Goal: Consume media (video, audio)

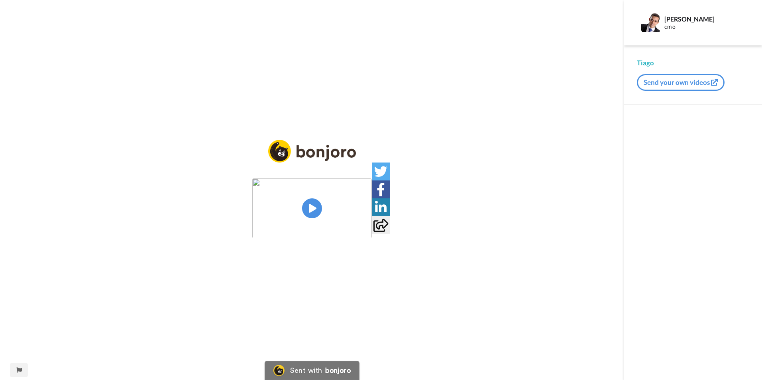
click at [315, 206] on img at bounding box center [312, 209] width 120 height 60
click at [338, 184] on video at bounding box center [312, 209] width 120 height 60
click at [552, 83] on div "CC Play/Pause Eu percebi que nesse endpoint aqui do payment list, ele sempre re…" at bounding box center [312, 190] width 624 height 380
click at [343, 207] on video at bounding box center [312, 209] width 120 height 60
click at [372, 207] on video at bounding box center [312, 209] width 120 height 60
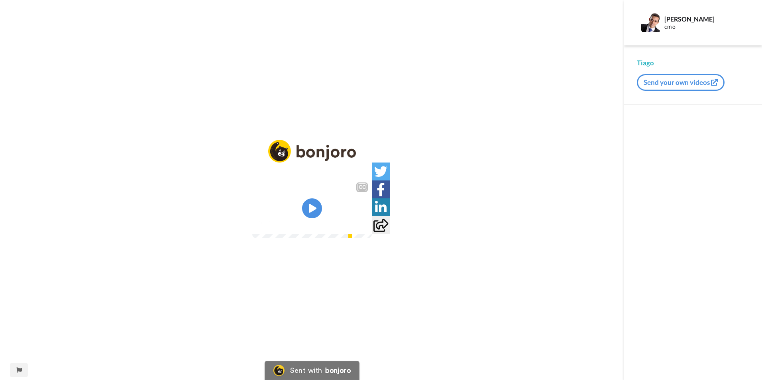
click at [372, 207] on video at bounding box center [312, 209] width 120 height 60
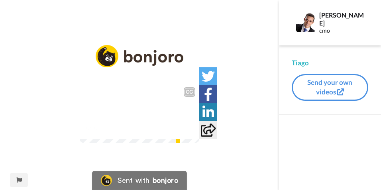
scroll to position [20, 0]
click at [165, 106] on video at bounding box center [140, 113] width 120 height 60
click at [143, 104] on icon at bounding box center [139, 113] width 21 height 21
click at [80, 127] on video at bounding box center [140, 113] width 120 height 60
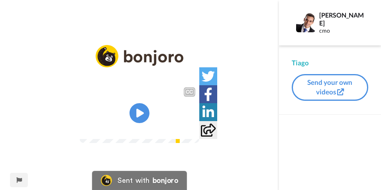
click at [165, 98] on video at bounding box center [140, 113] width 120 height 60
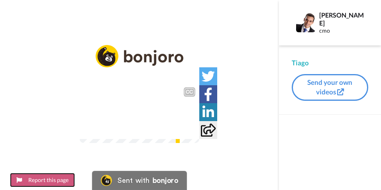
click at [25, 179] on button "Report this page" at bounding box center [42, 180] width 65 height 14
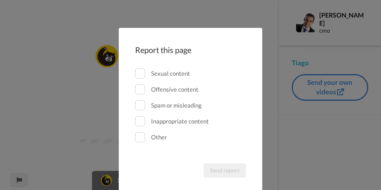
click at [277, 31] on div "Report this page Sexual content Offensive content Spam or misleading Inappropri…" at bounding box center [190, 95] width 381 height 190
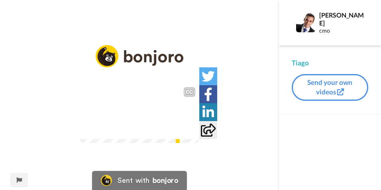
click at [113, 130] on video at bounding box center [140, 113] width 120 height 60
